Goal: Task Accomplishment & Management: Use online tool/utility

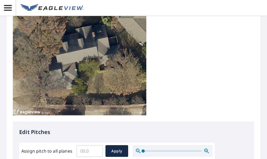
scroll to position [107, 0]
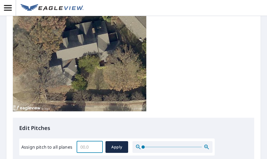
click at [90, 140] on input "Assign pitch to all planes" at bounding box center [90, 147] width 26 height 15
click at [97, 140] on input "0.1" at bounding box center [90, 147] width 26 height 15
click at [97, 140] on input "0.2" at bounding box center [90, 147] width 26 height 15
click at [97, 140] on input "0.3" at bounding box center [90, 147] width 26 height 15
click at [97, 140] on input "0.4" at bounding box center [90, 147] width 26 height 15
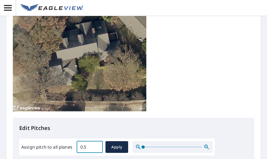
click at [97, 140] on input "0.5" at bounding box center [90, 147] width 26 height 15
type input "0.6"
click at [97, 140] on input "0.6" at bounding box center [90, 147] width 26 height 15
click at [119, 144] on span "Apply" at bounding box center [117, 147] width 14 height 7
type input "0.6"
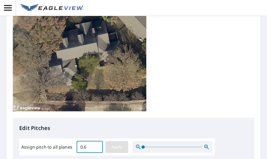
type input "0.6"
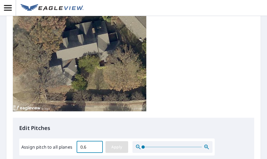
type input "0.6"
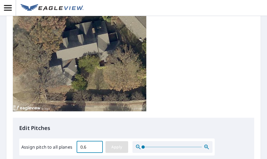
type input "0.6"
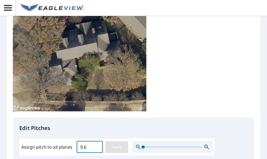
type input "0.6"
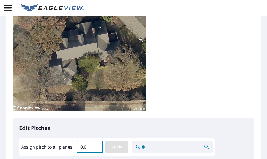
type input "0.6"
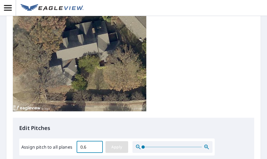
type input "0.6"
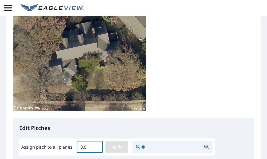
type input "0.6"
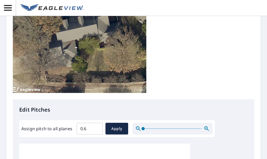
scroll to position [0, 0]
